Goal: Information Seeking & Learning: Understand process/instructions

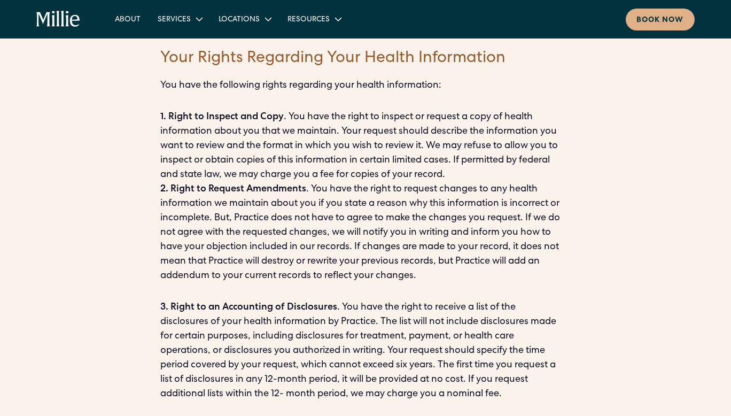
scroll to position [3283, 0]
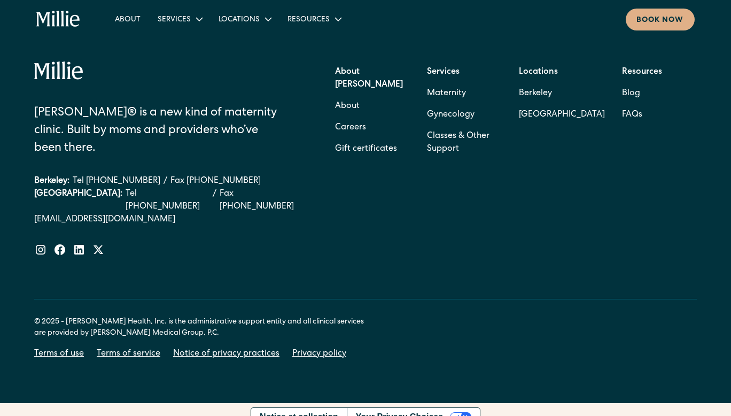
click at [256, 347] on link "Notice of privacy practices" at bounding box center [226, 353] width 106 height 13
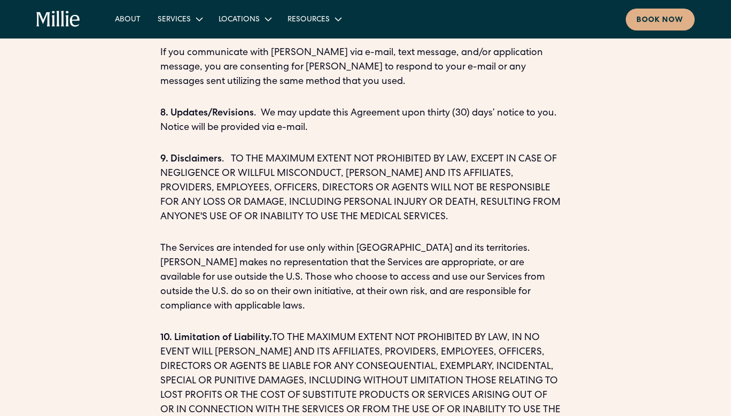
scroll to position [2253, 0]
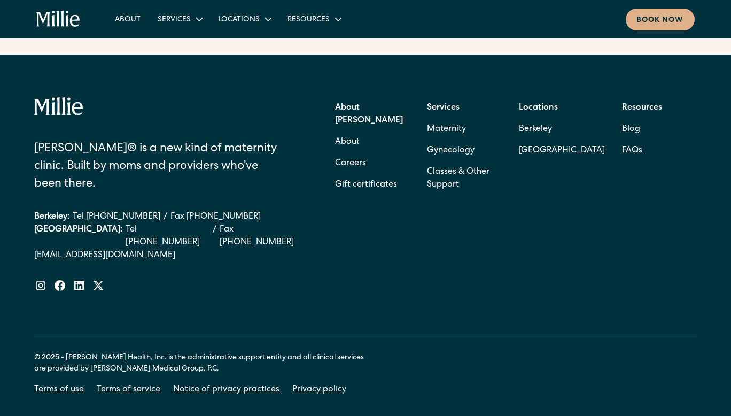
click at [303, 383] on link "Privacy policy" at bounding box center [319, 389] width 54 height 13
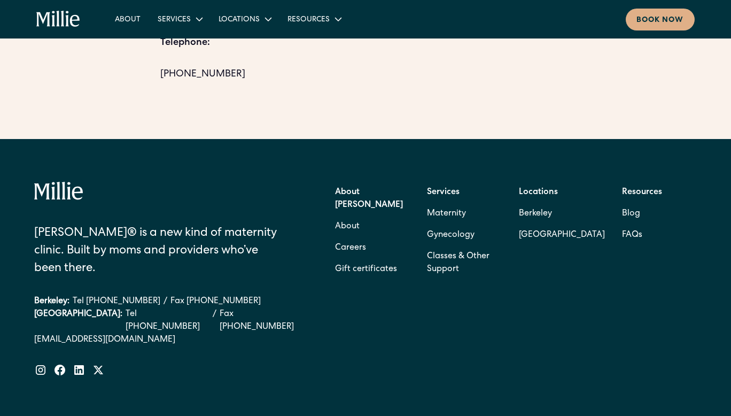
scroll to position [9699, 0]
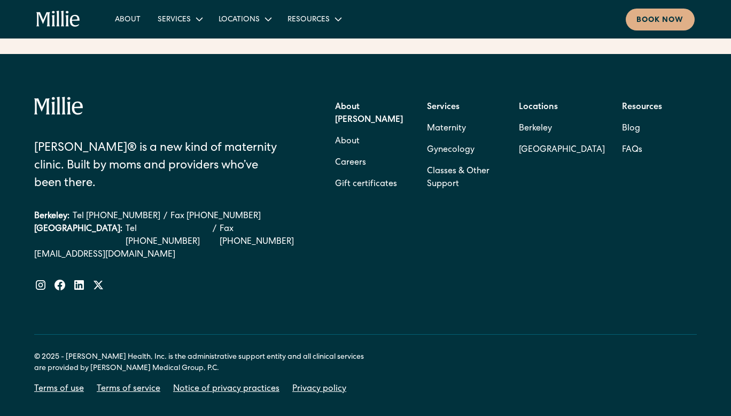
click at [308, 383] on link "Privacy policy" at bounding box center [319, 389] width 54 height 13
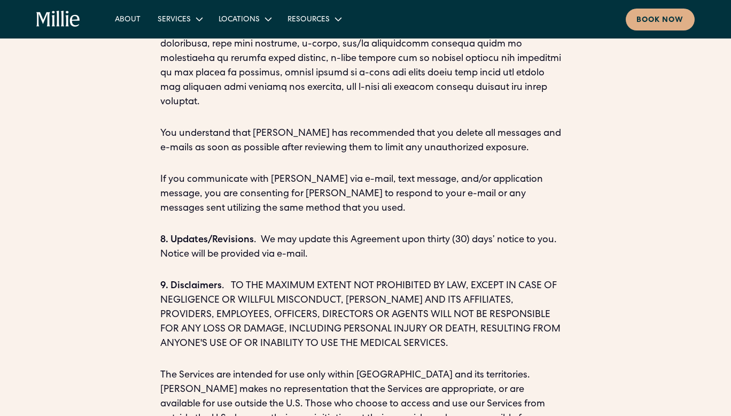
scroll to position [2253, 0]
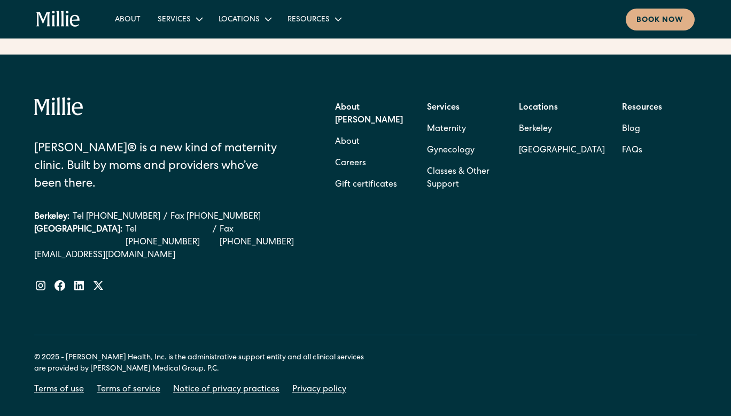
click at [108, 383] on link "Terms of service" at bounding box center [129, 389] width 64 height 13
click at [302, 383] on link "Privacy policy" at bounding box center [319, 389] width 54 height 13
click at [123, 383] on link "Terms of service" at bounding box center [129, 389] width 64 height 13
click at [197, 383] on link "Notice of privacy practices" at bounding box center [226, 389] width 106 height 13
click at [211, 383] on link "Notice of privacy practices" at bounding box center [226, 389] width 106 height 13
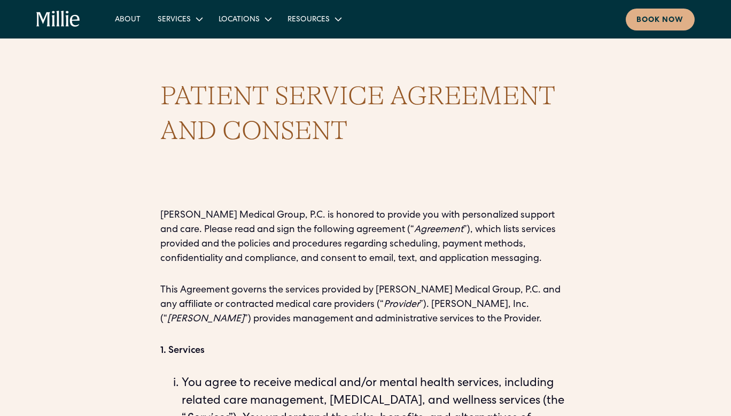
drag, startPoint x: 162, startPoint y: 91, endPoint x: 379, endPoint y: 143, distance: 223.0
click at [379, 143] on h1 "PATIENT SERVICE AGREEMENT AND CONSENT" at bounding box center [365, 113] width 410 height 69
copy h1 "PATIENT SERVICE AGREEMENT AND CONSENT"
